Goal: Find specific page/section: Find specific page/section

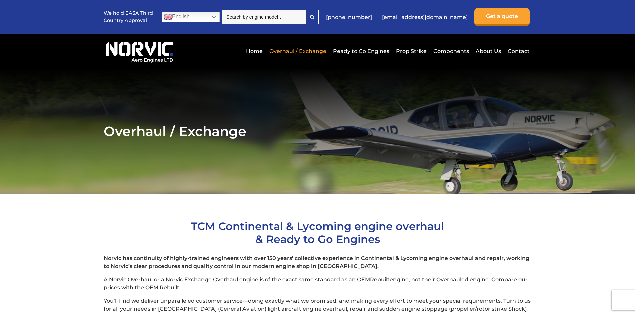
click at [434, 51] on link "Components" at bounding box center [451, 51] width 39 height 16
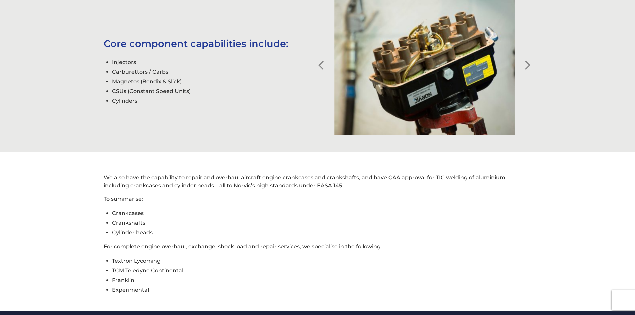
scroll to position [297, 0]
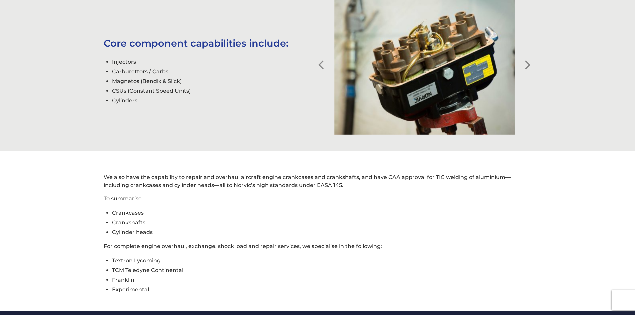
click at [528, 63] on button "Next" at bounding box center [528, 59] width 7 height 7
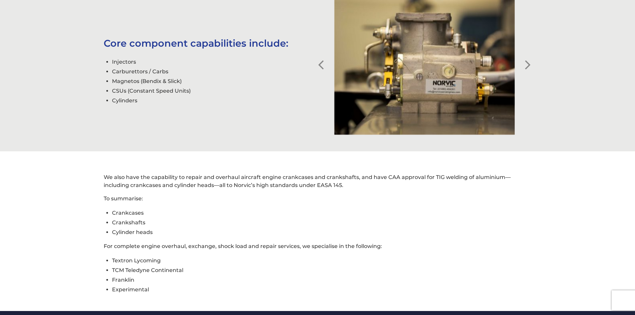
click at [528, 63] on button "Next" at bounding box center [528, 59] width 7 height 7
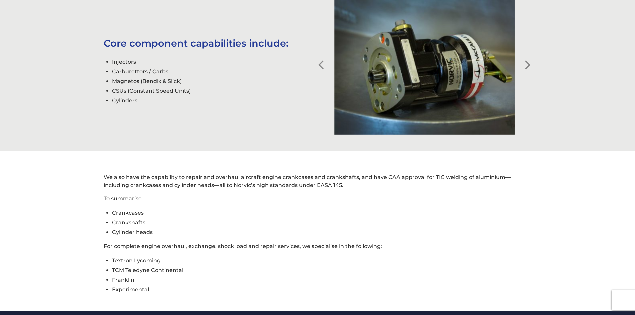
click at [528, 63] on button "Next" at bounding box center [528, 59] width 7 height 7
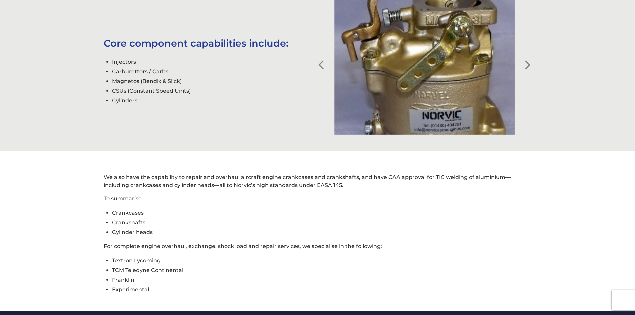
click at [528, 63] on button "Next" at bounding box center [528, 59] width 7 height 7
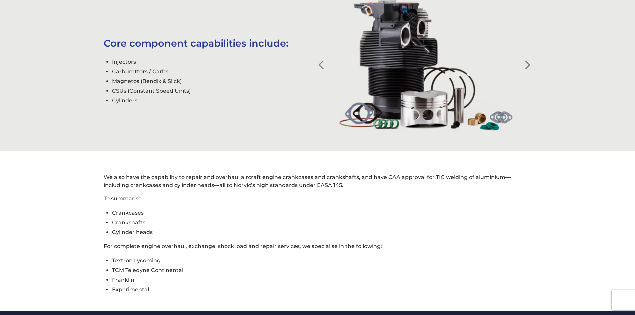
click at [528, 63] on button "Next" at bounding box center [528, 59] width 7 height 7
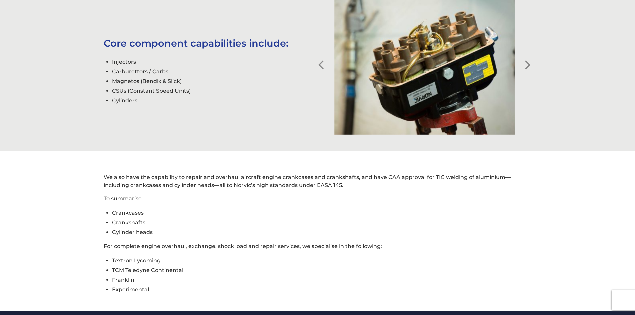
click at [528, 63] on button "Next" at bounding box center [528, 59] width 7 height 7
